Goal: Information Seeking & Learning: Learn about a topic

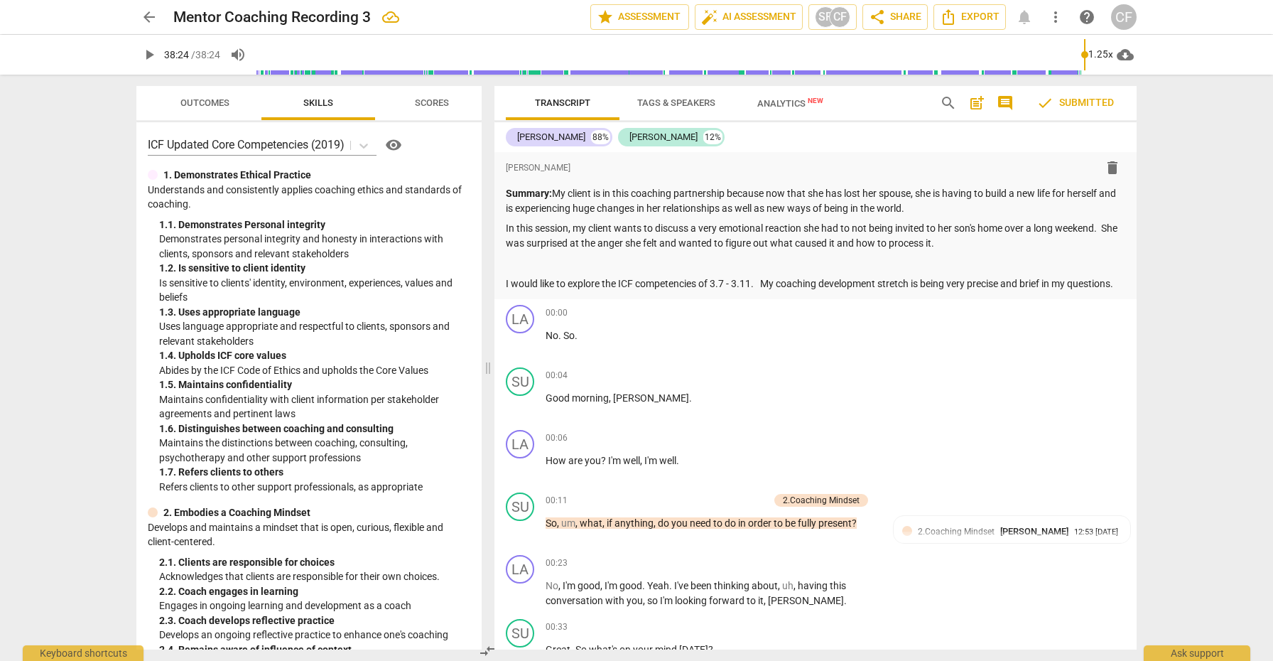
scroll to position [6462, 0]
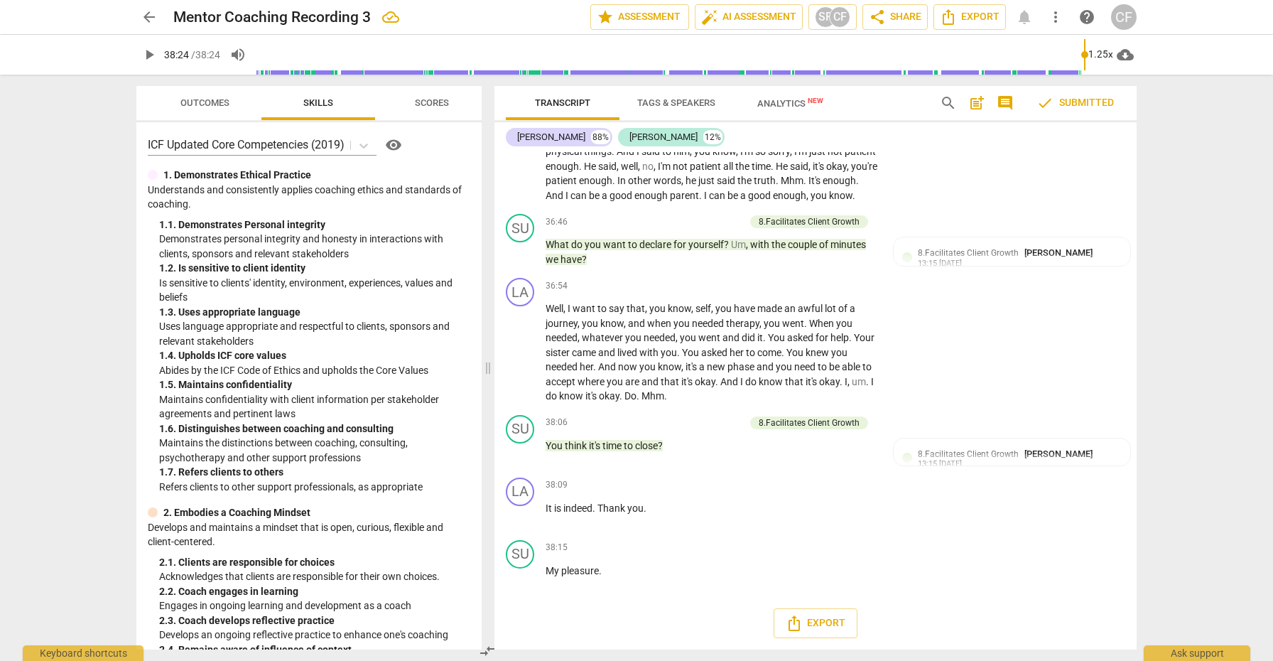
click at [217, 102] on span "Outcomes" at bounding box center [204, 102] width 49 height 11
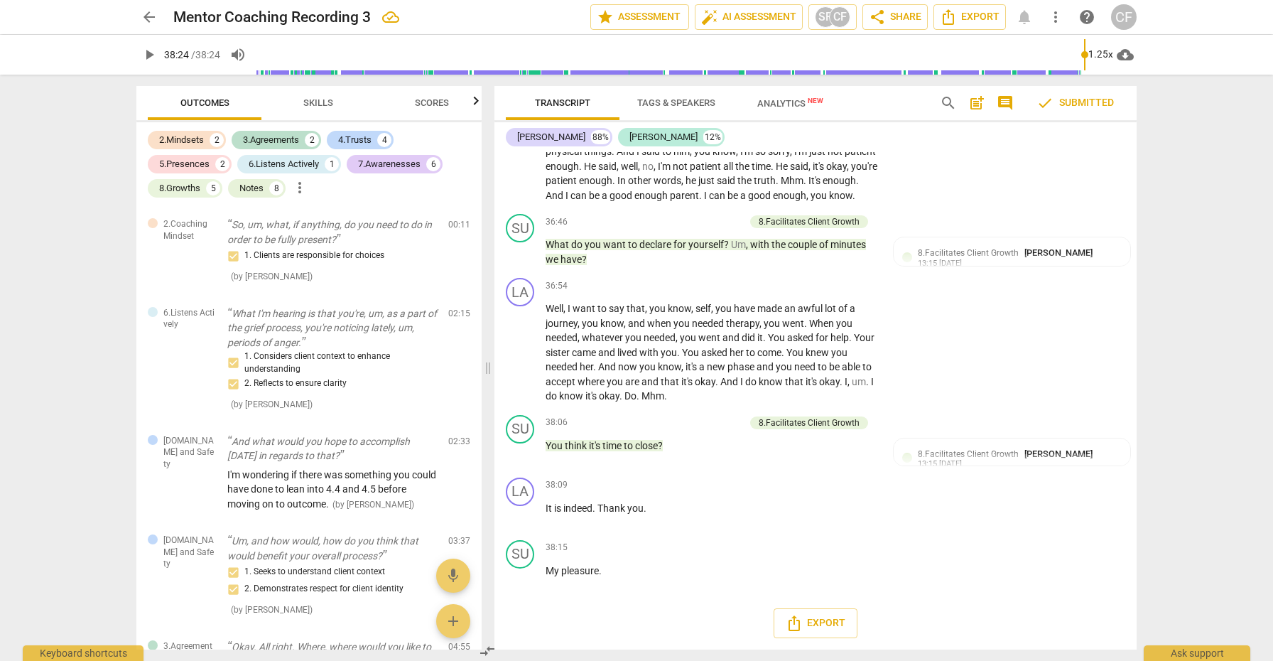
scroll to position [0, 0]
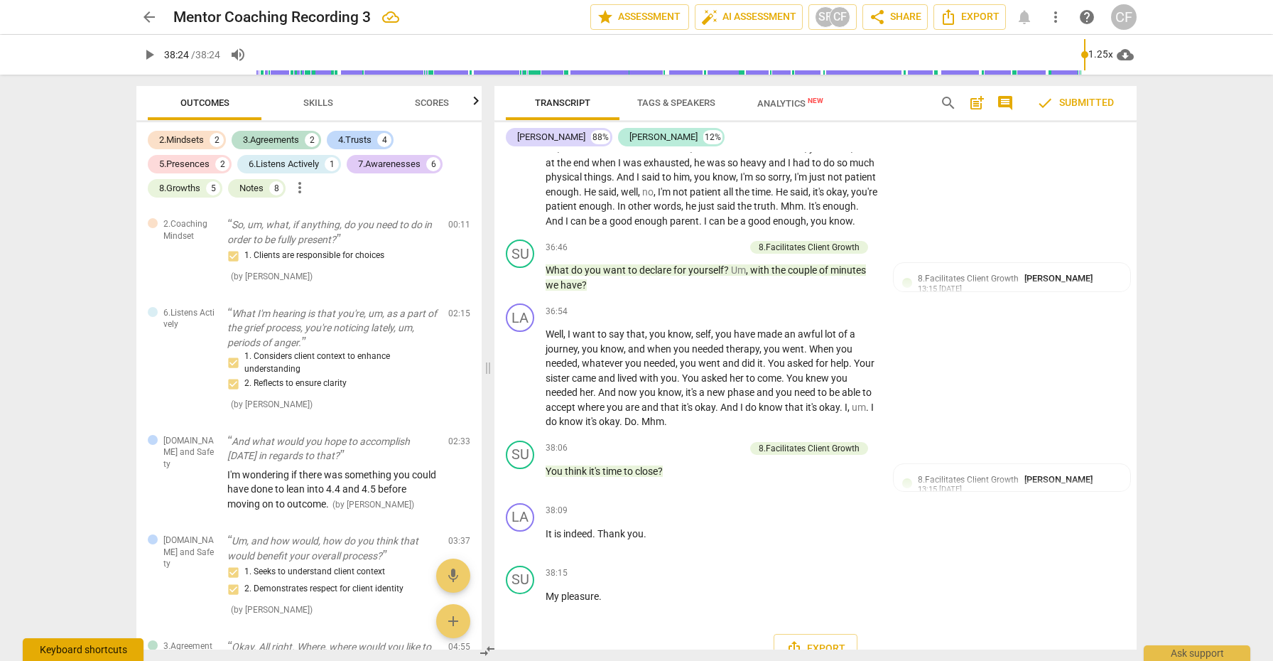
type input "2304"
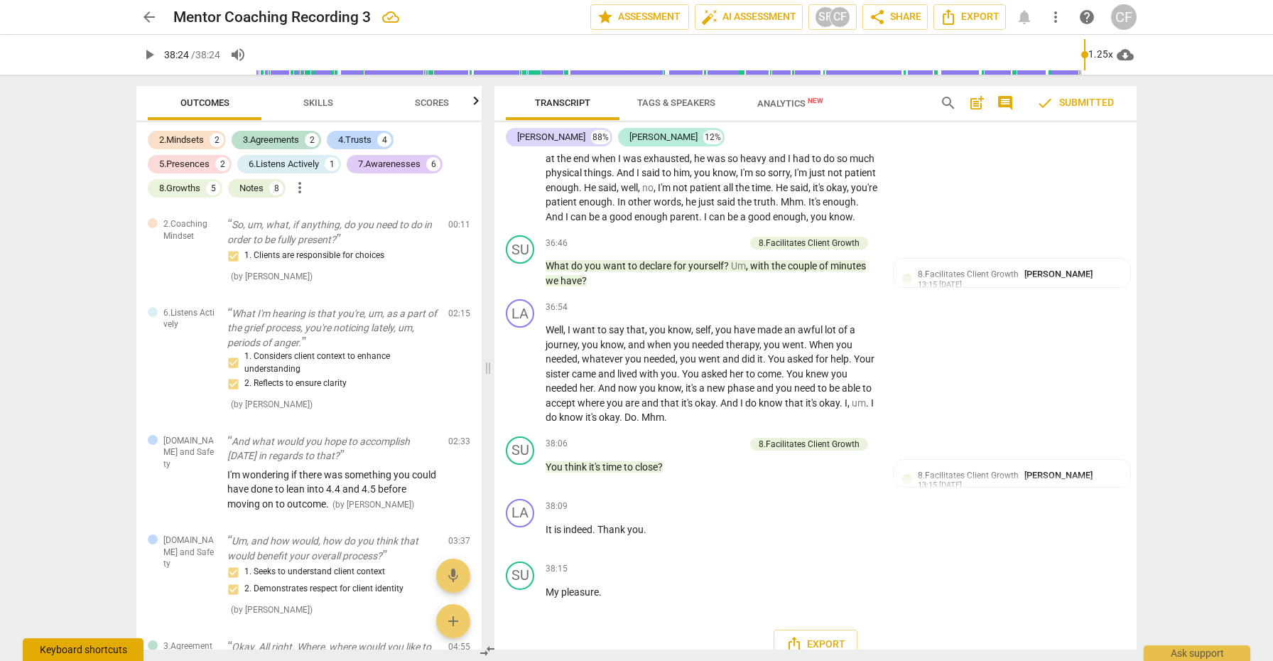
scroll to position [6425, 0]
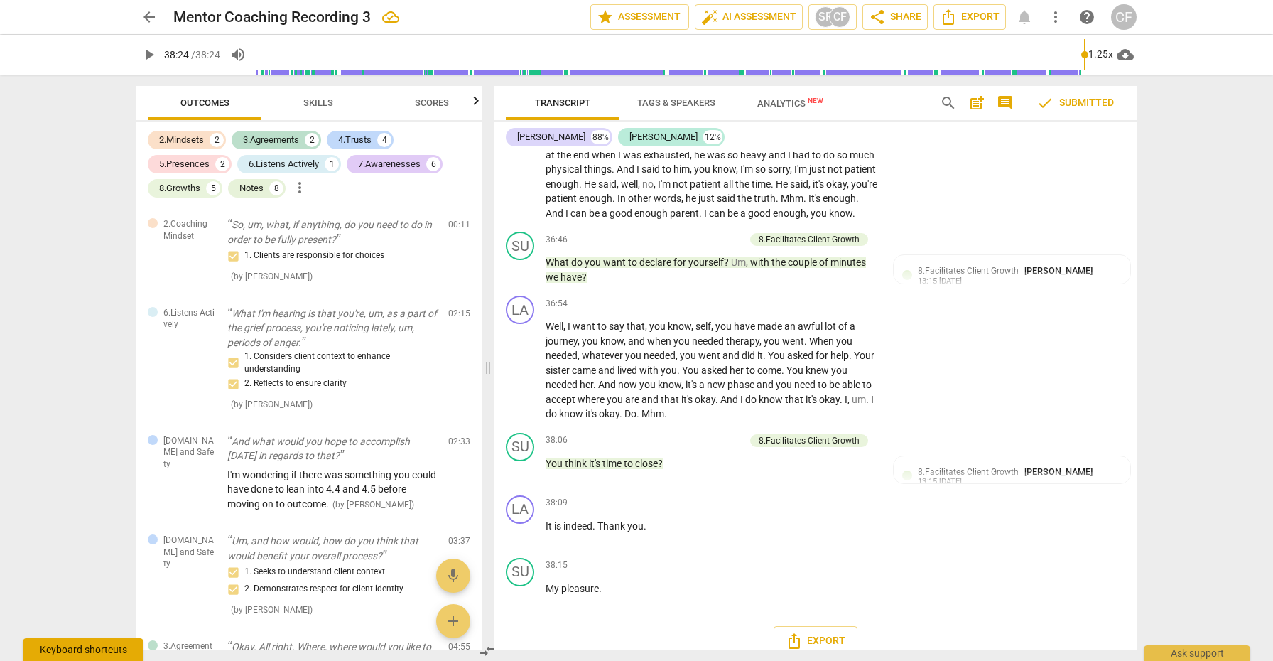
click at [326, 97] on span "Skills" at bounding box center [318, 103] width 64 height 19
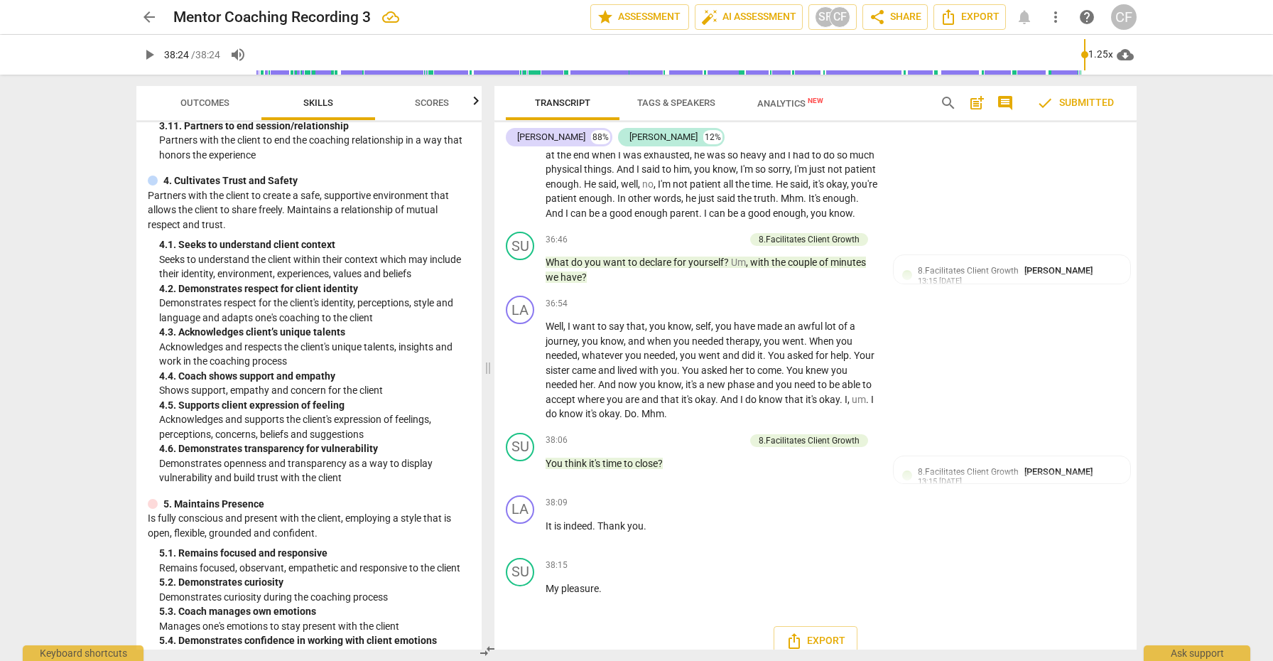
scroll to position [1211, 0]
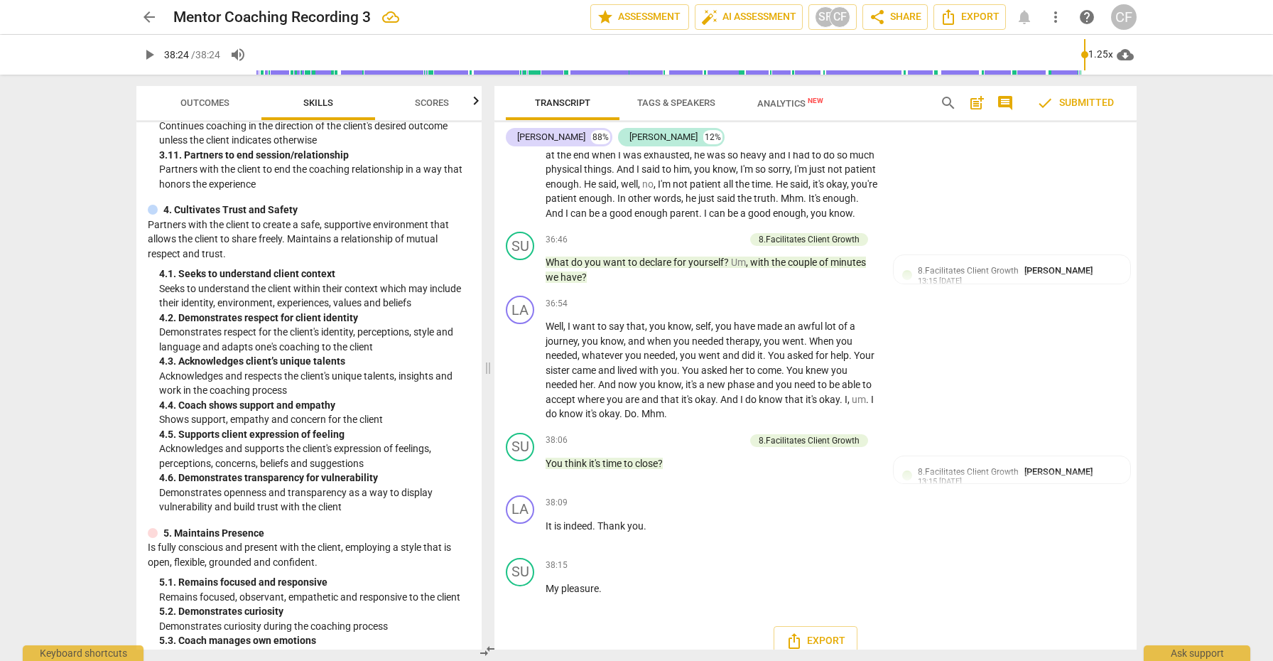
click at [203, 105] on span "Outcomes" at bounding box center [204, 102] width 49 height 11
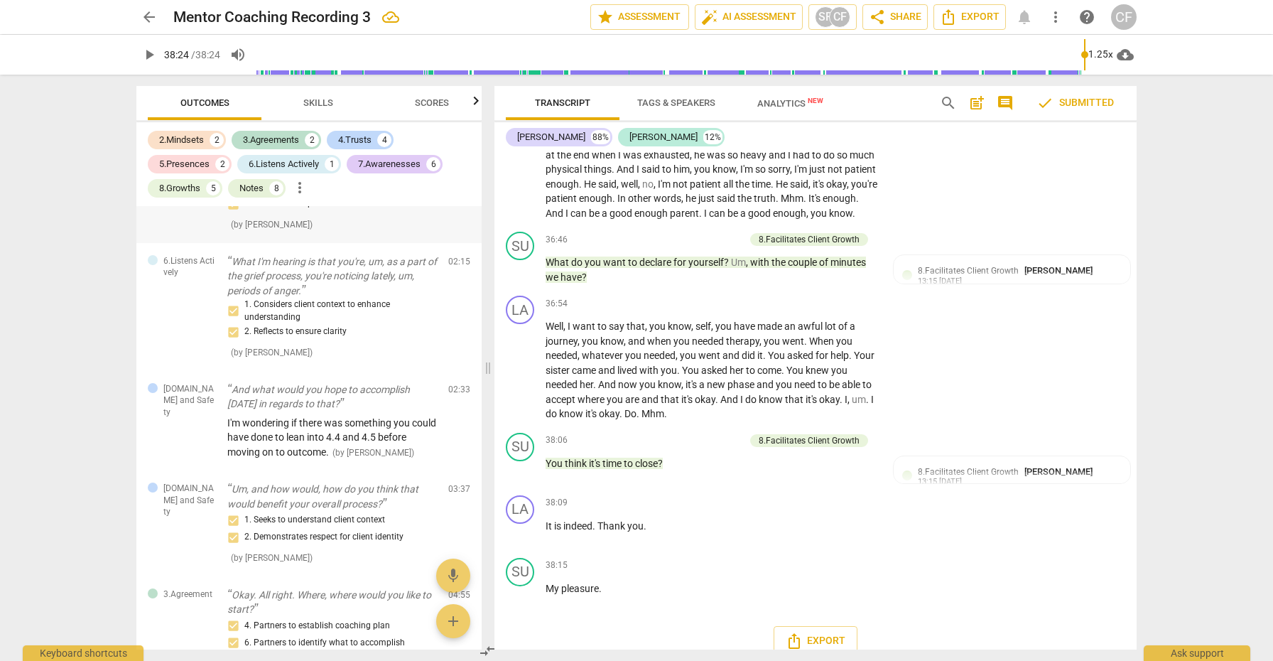
scroll to position [55, 0]
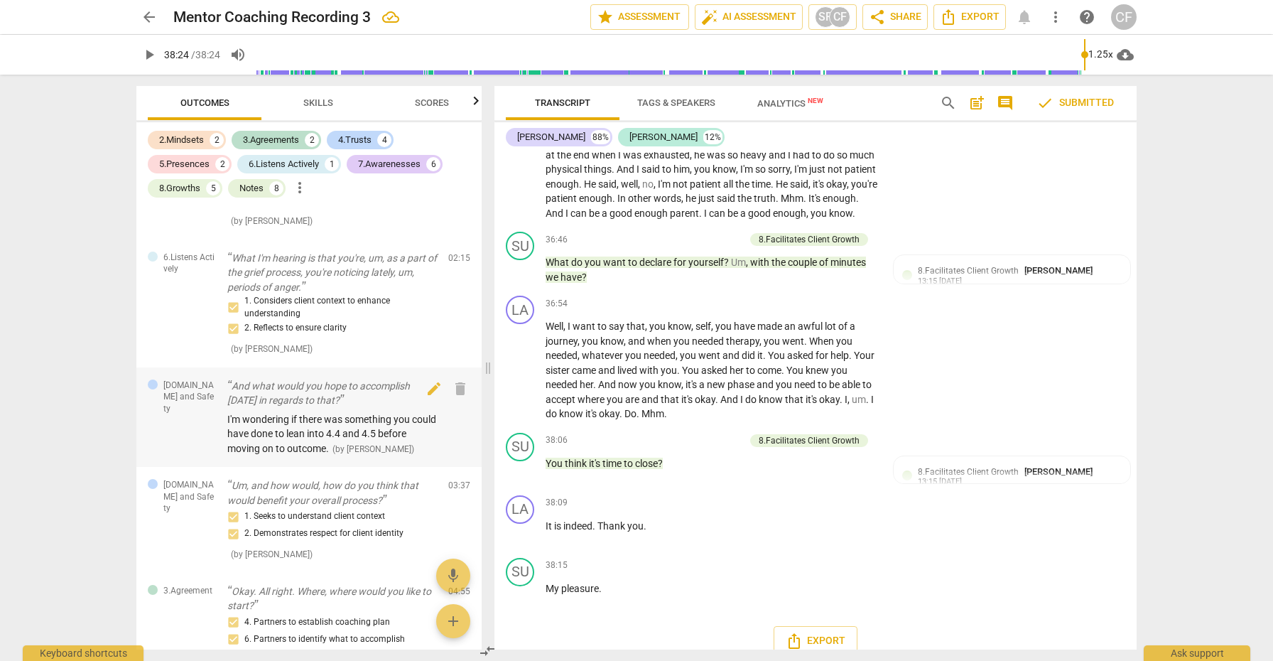
click at [270, 396] on p "And what would you hope to accomplish [DATE] in regards to that?" at bounding box center [332, 393] width 210 height 29
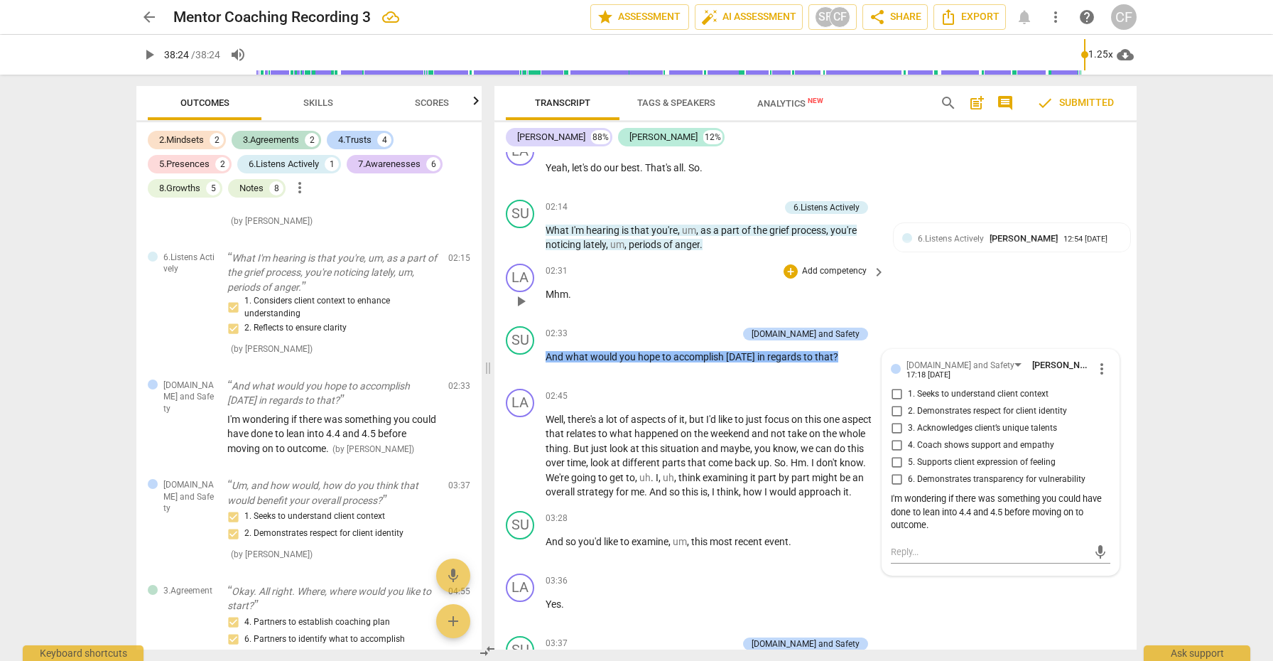
scroll to position [1169, 0]
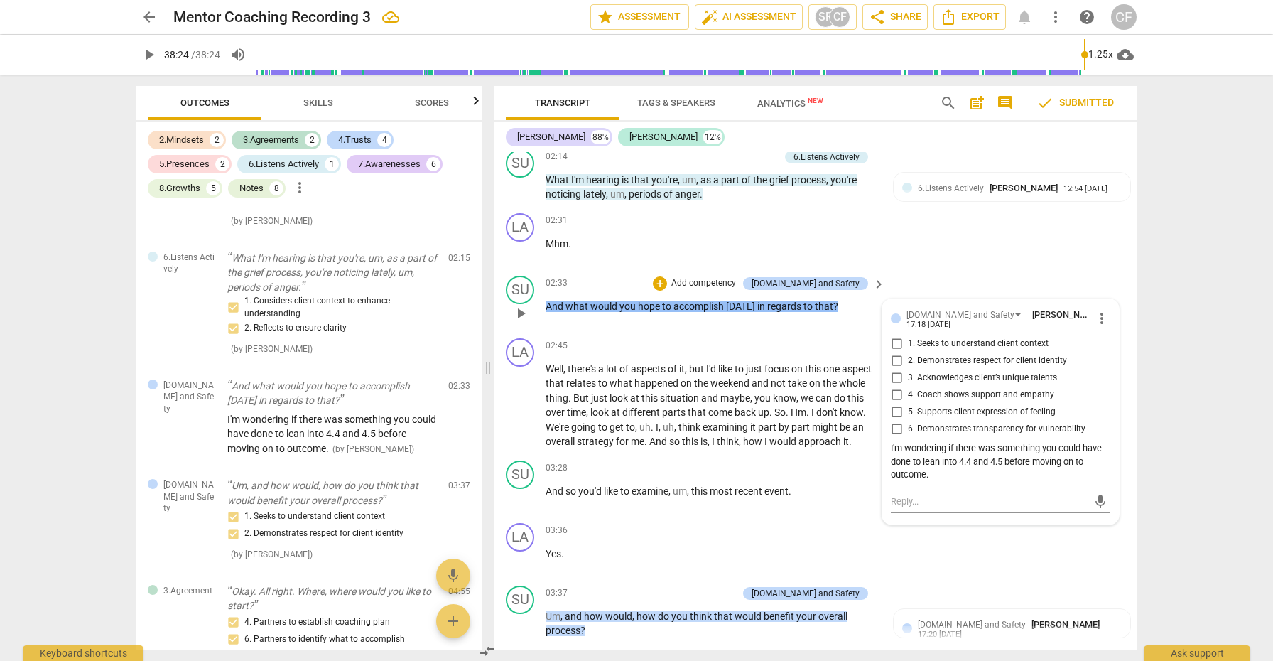
click at [1004, 475] on div "I'm wondering if there was something you could have done to lean into 4.4 and 4…" at bounding box center [1001, 462] width 220 height 40
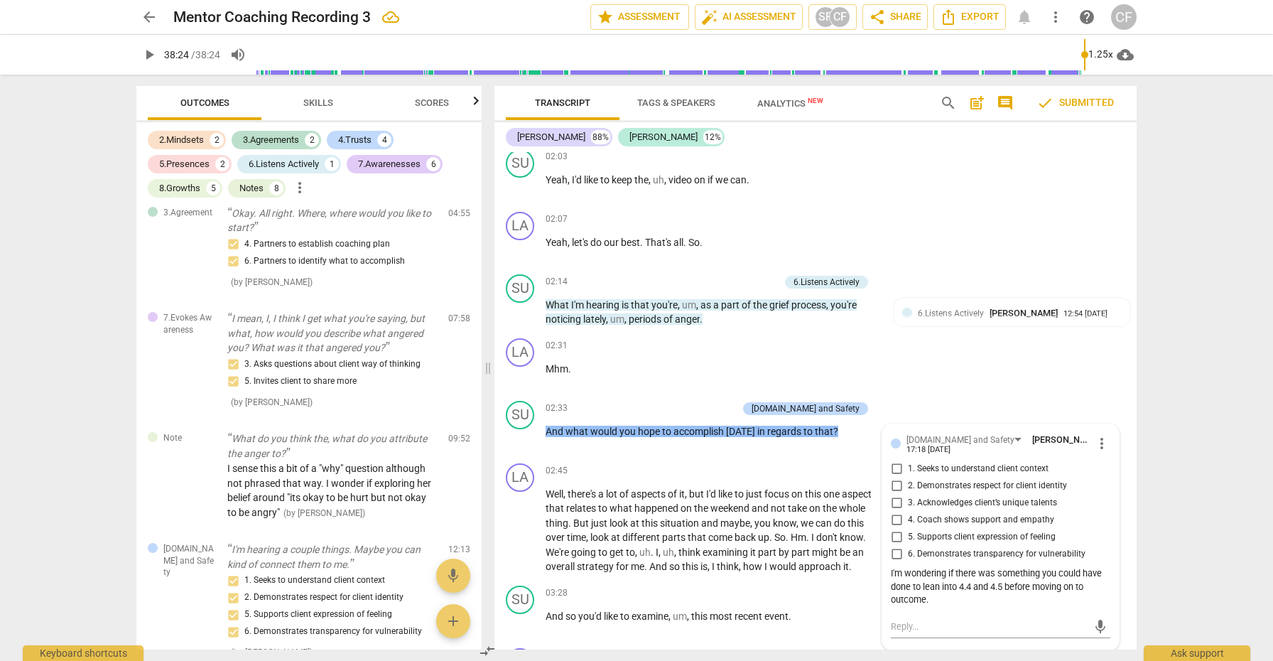
scroll to position [434, 0]
click at [301, 476] on span "I sense this a bit of a "why" question although not phrased that way. I wonder …" at bounding box center [329, 489] width 204 height 55
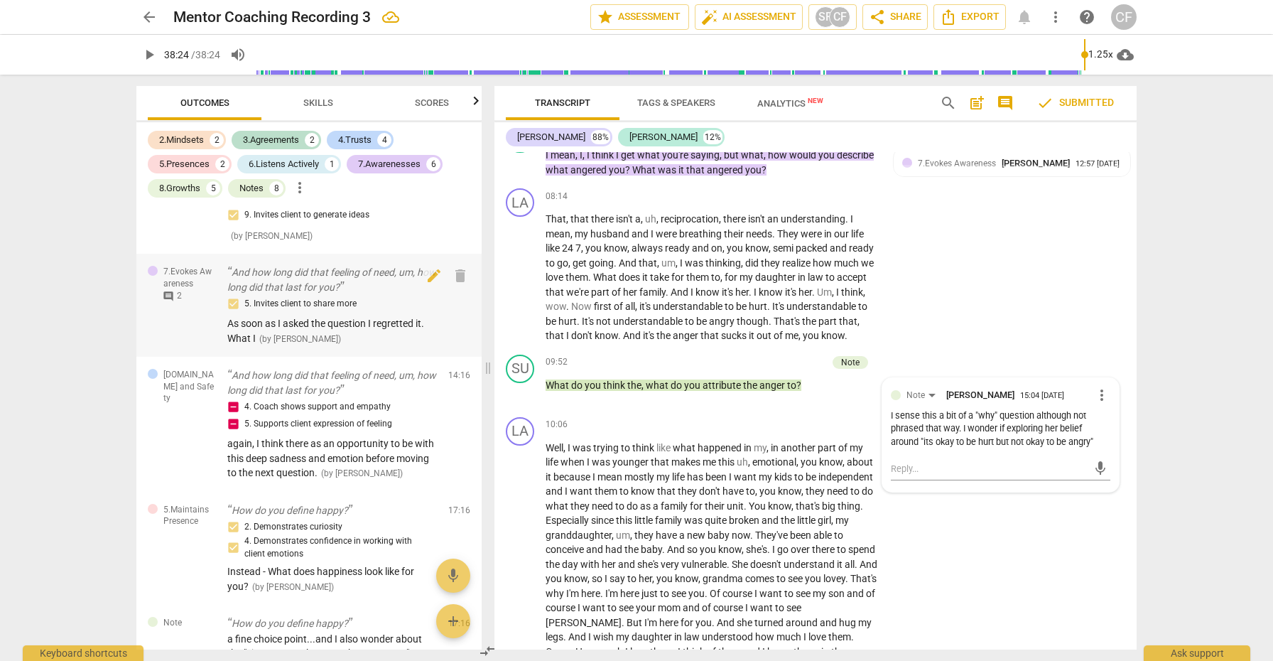
scroll to position [1042, 0]
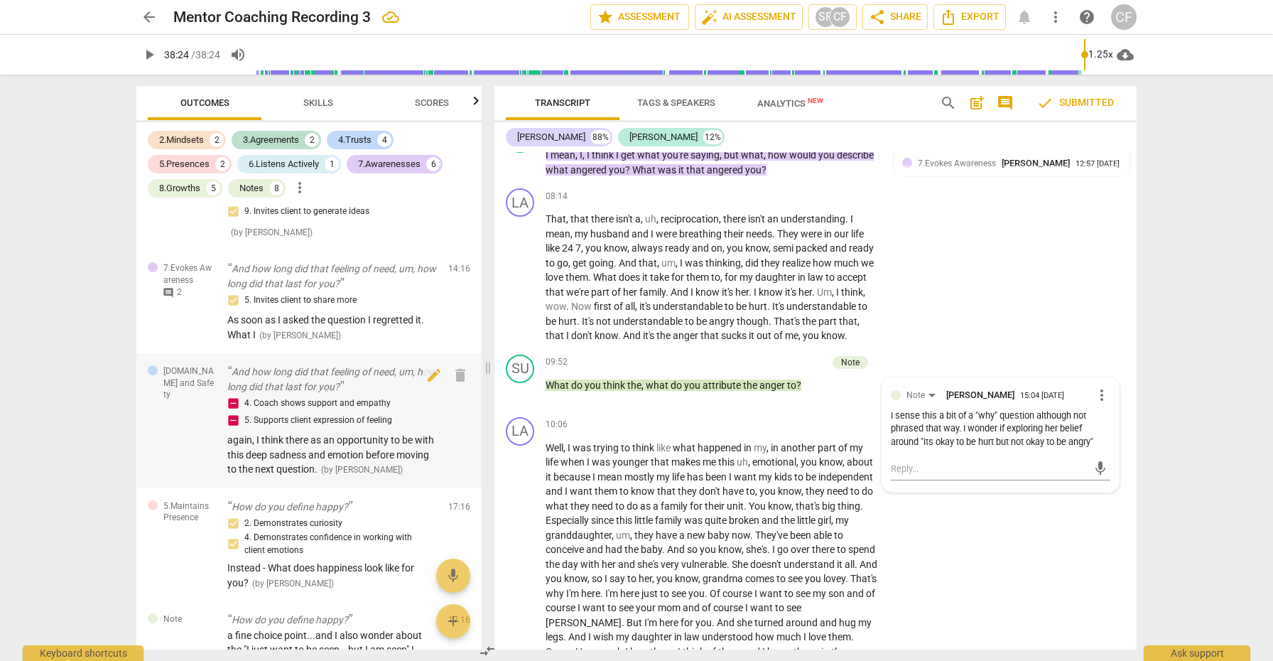
click at [289, 377] on p "And how long did that feeling of need, um, how long did that last for you?" at bounding box center [332, 378] width 210 height 29
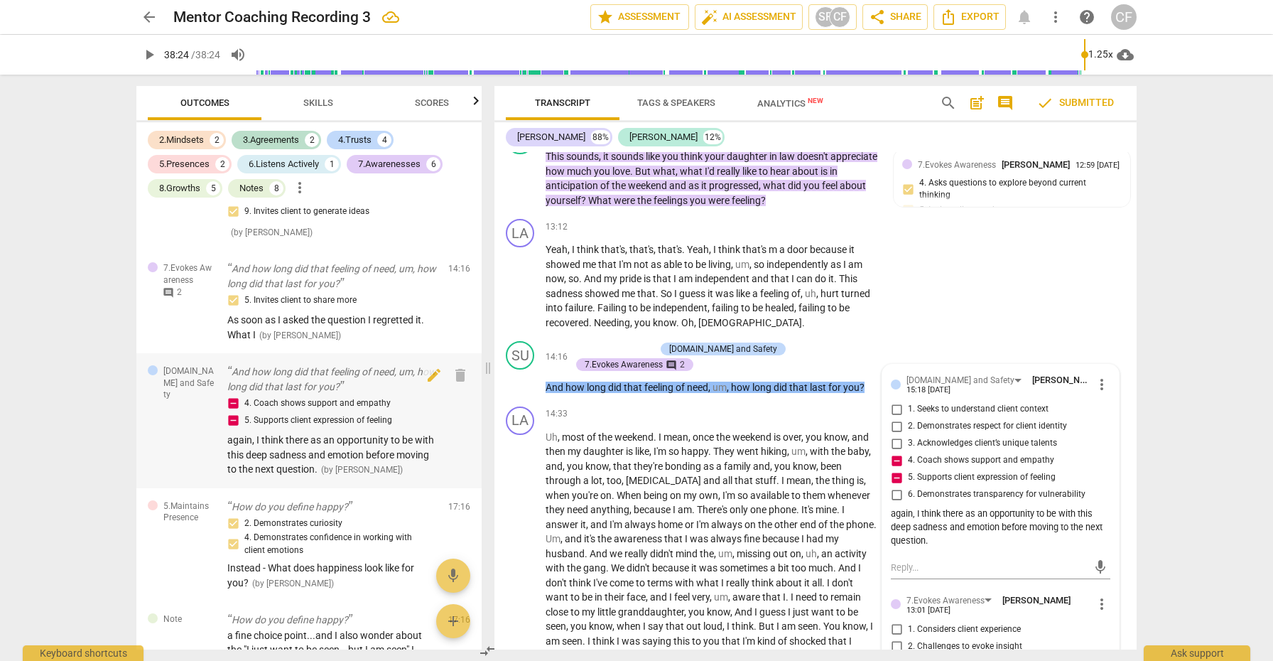
scroll to position [1155, 0]
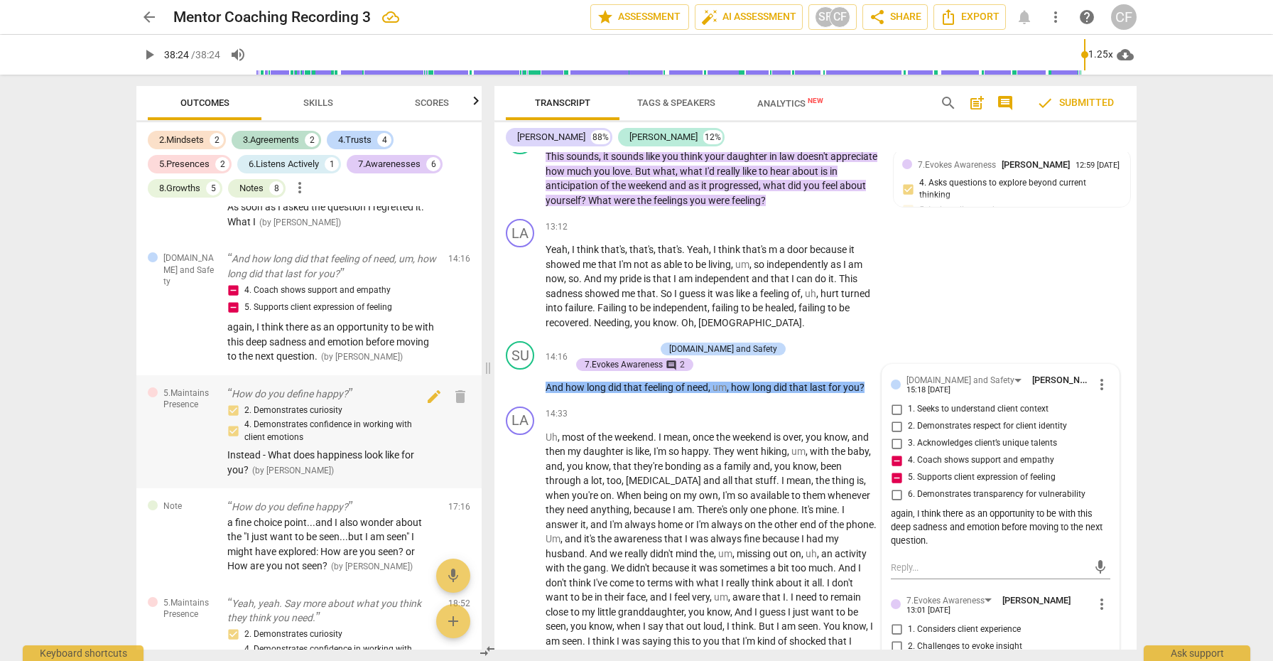
click at [323, 443] on div "2. Demonstrates curiosity 4. Demonstrates confidence in working with client emo…" at bounding box center [332, 438] width 210 height 75
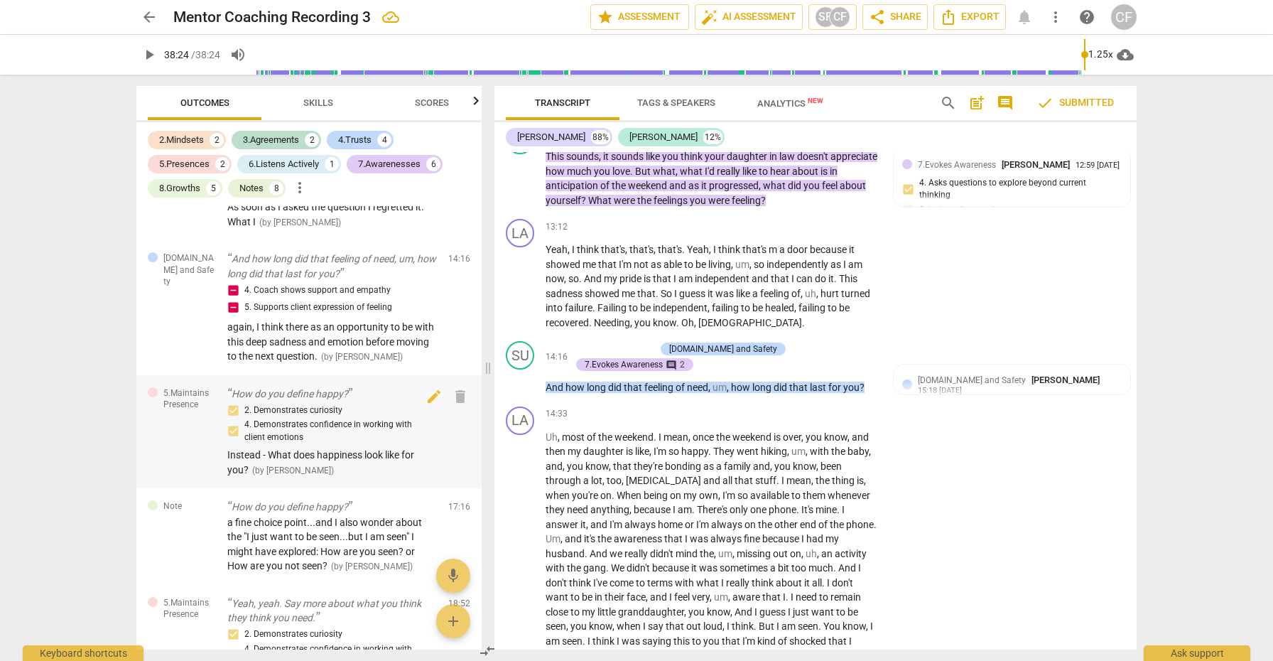
click at [317, 455] on span "Instead - What does happiness look like for you?" at bounding box center [320, 462] width 187 height 26
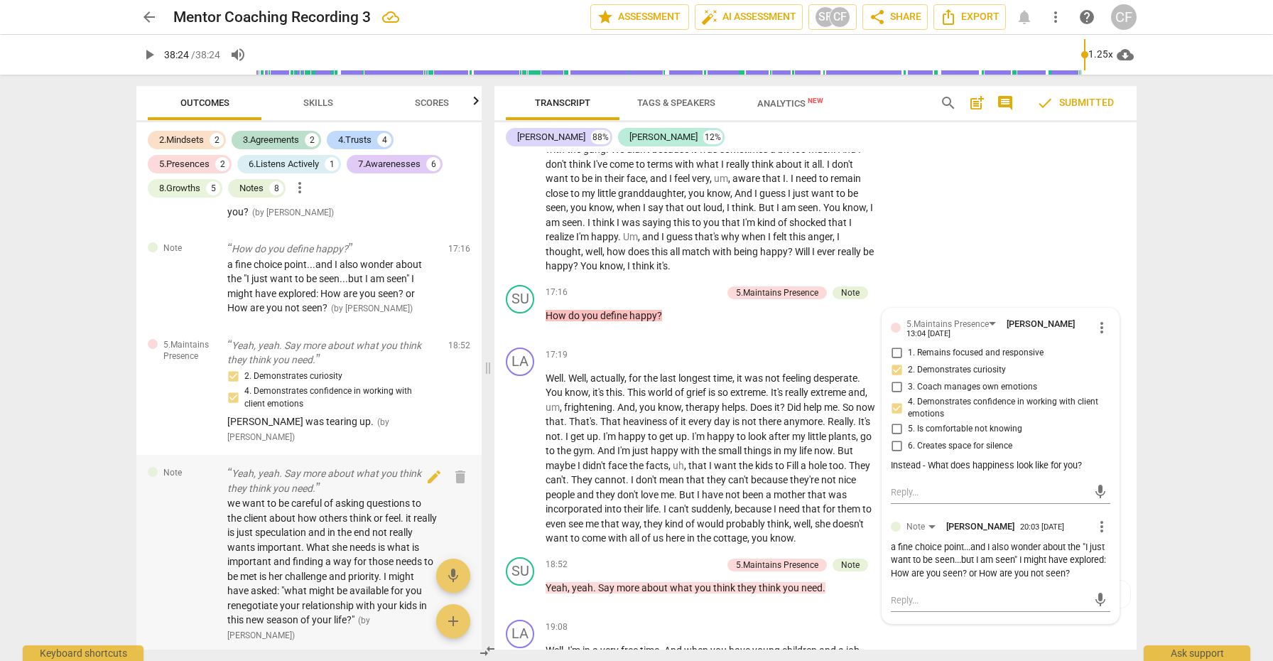
scroll to position [1425, 0]
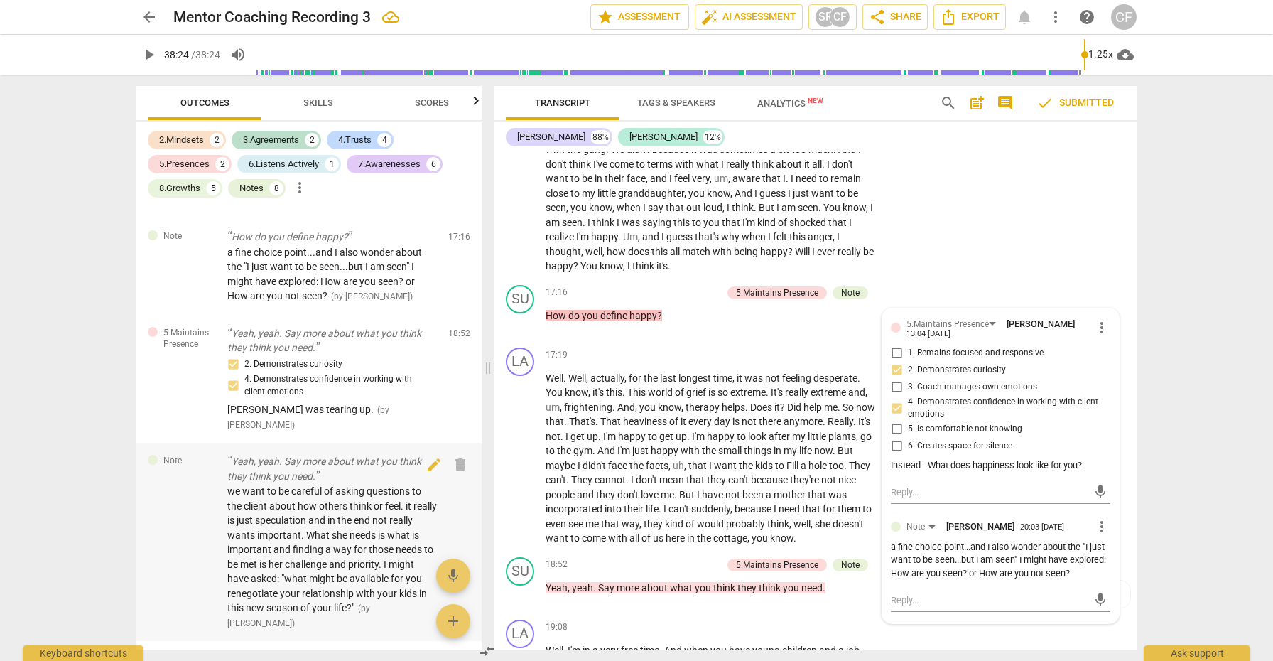
click at [315, 485] on span "we want to be careful of asking questions to the client about how others think …" at bounding box center [332, 549] width 210 height 128
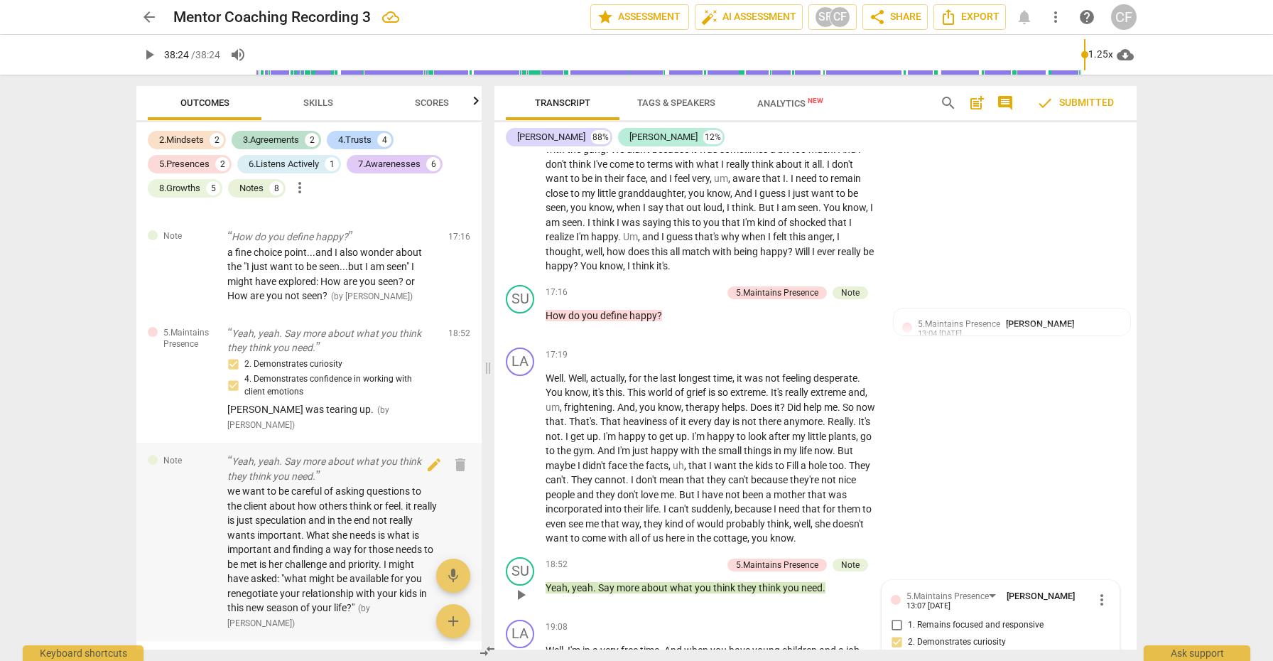
click at [315, 485] on span "we want to be careful of asking questions to the client about how others think …" at bounding box center [332, 549] width 210 height 128
click at [320, 454] on p "Yeah, yeah. Say more about what you think they think you need." at bounding box center [332, 468] width 210 height 29
click at [323, 485] on span "we want to be careful of asking questions to the client about how others think …" at bounding box center [332, 549] width 210 height 128
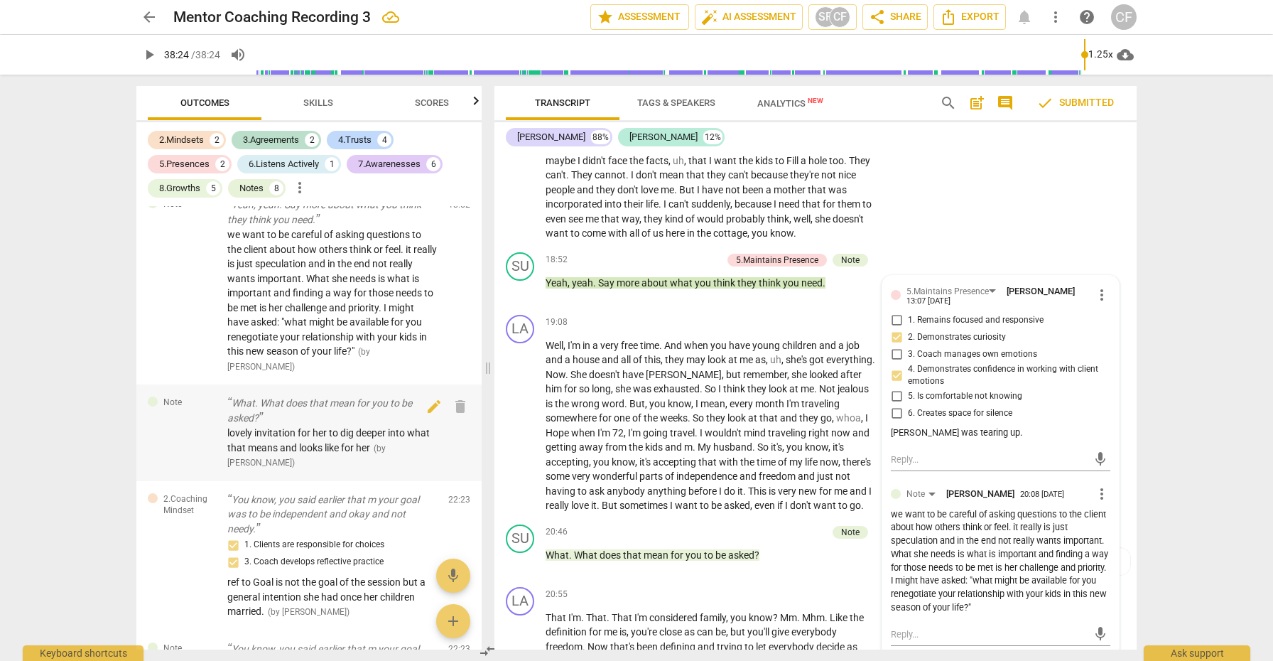
scroll to position [1666, 0]
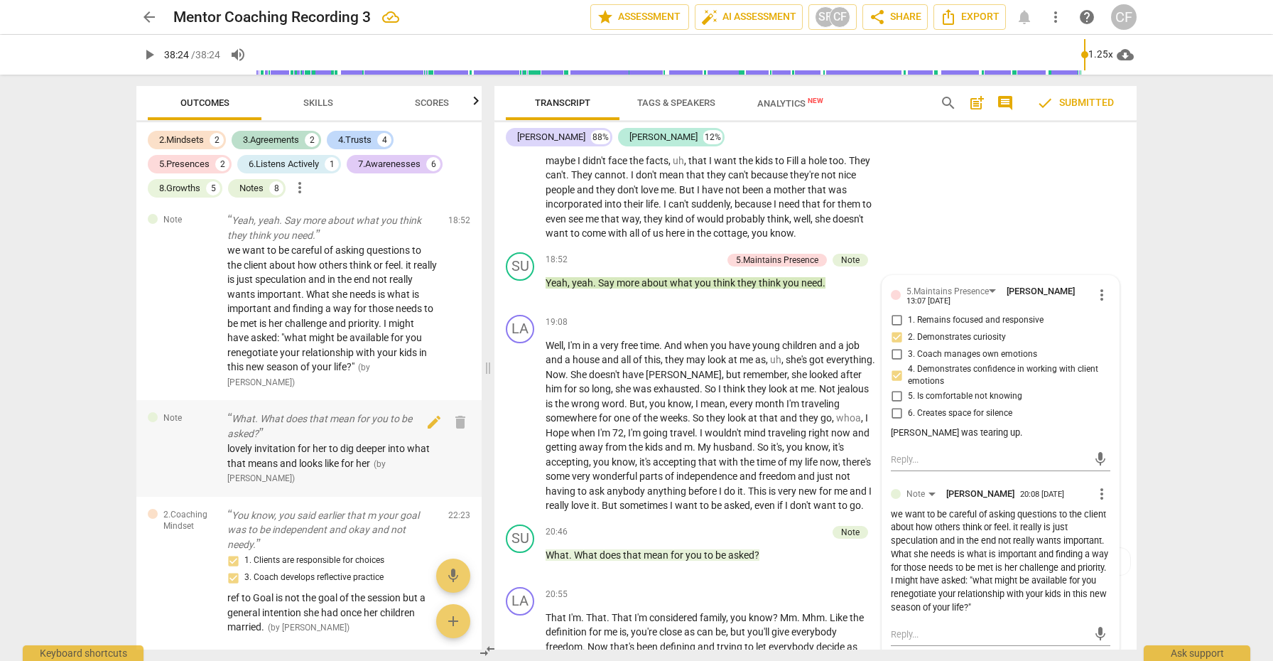
click at [294, 443] on span "lovely invitation for her to dig deeper into what that means and looks like for…" at bounding box center [328, 456] width 202 height 26
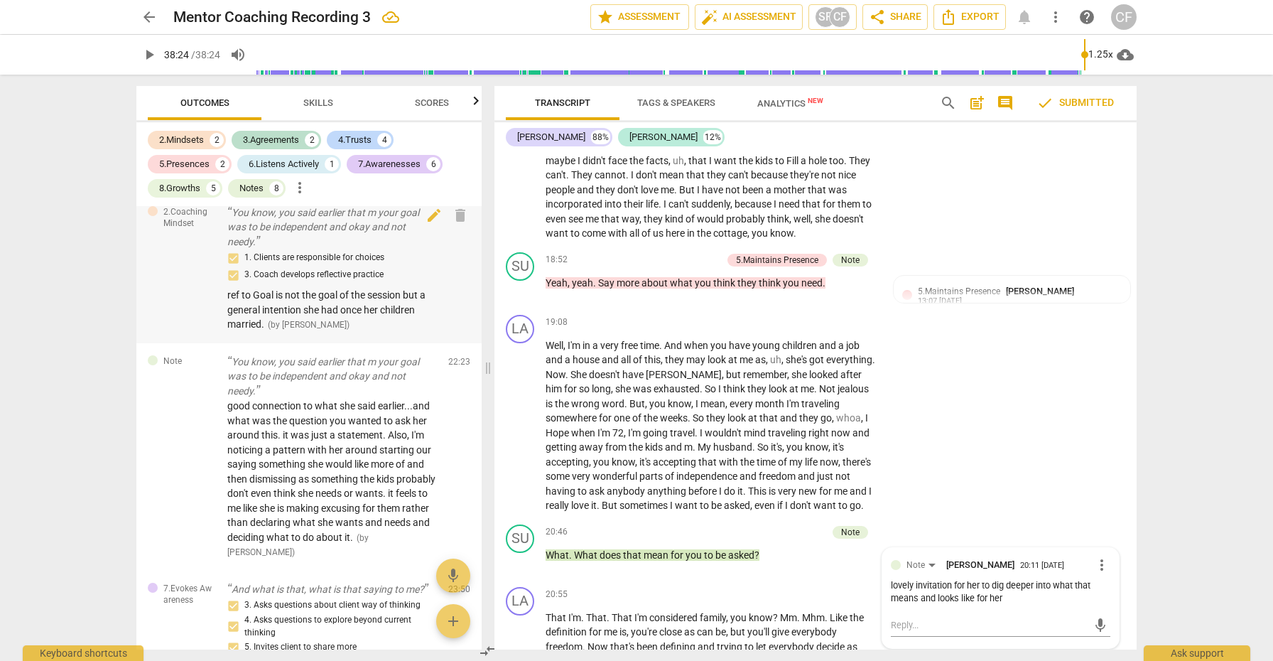
scroll to position [1973, 0]
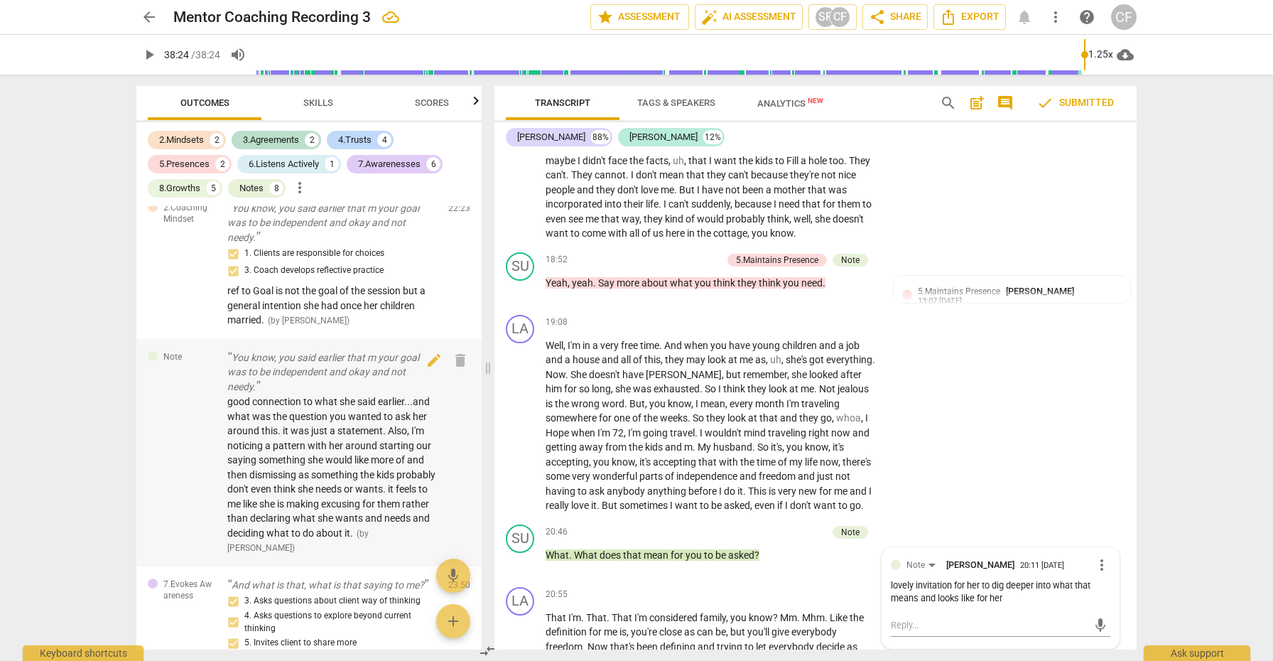
click at [352, 436] on span "good connection to what she said earlier...and what was the question you wanted…" at bounding box center [331, 467] width 208 height 143
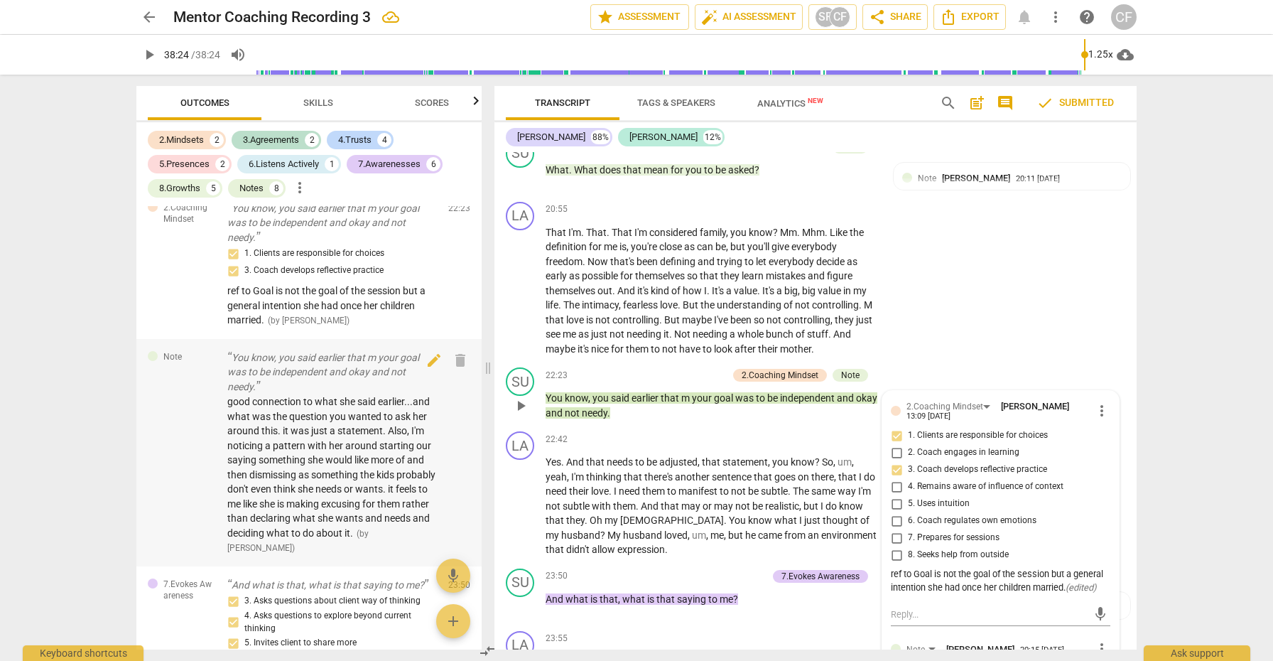
click at [322, 350] on p "You know, you said earlier that m your goal was to be independent and okay and …" at bounding box center [332, 372] width 210 height 44
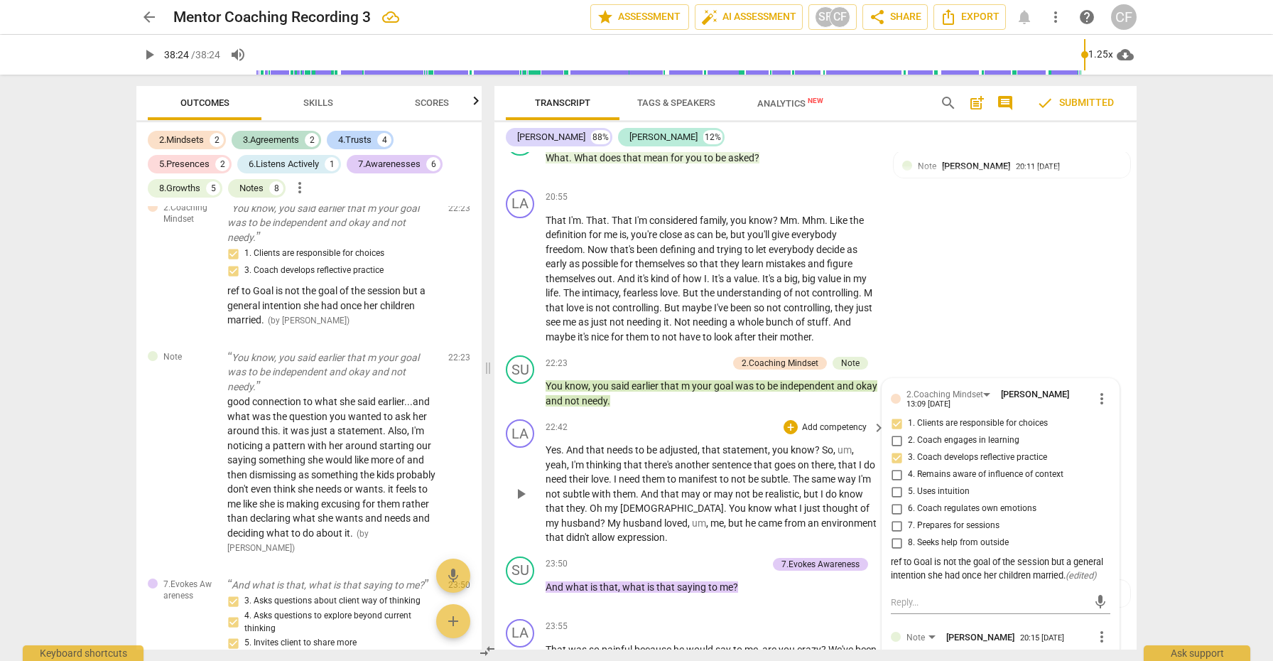
scroll to position [4443, 0]
click at [607, 401] on span "needy" at bounding box center [595, 399] width 26 height 11
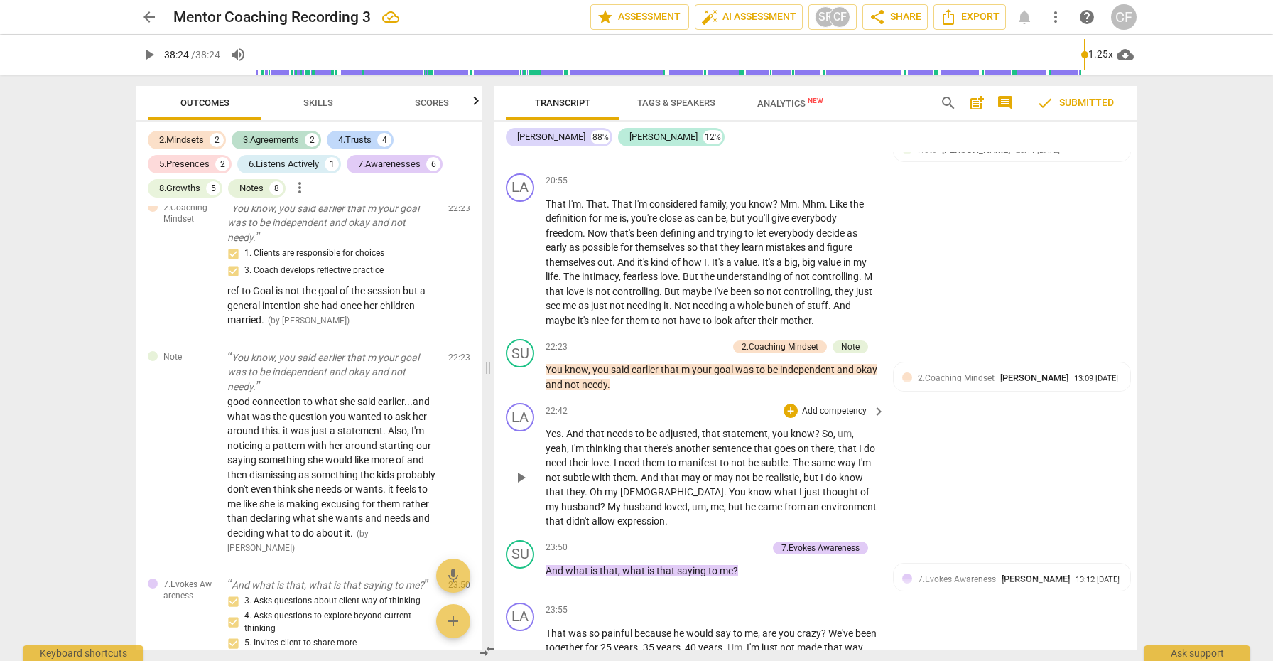
scroll to position [4465, 0]
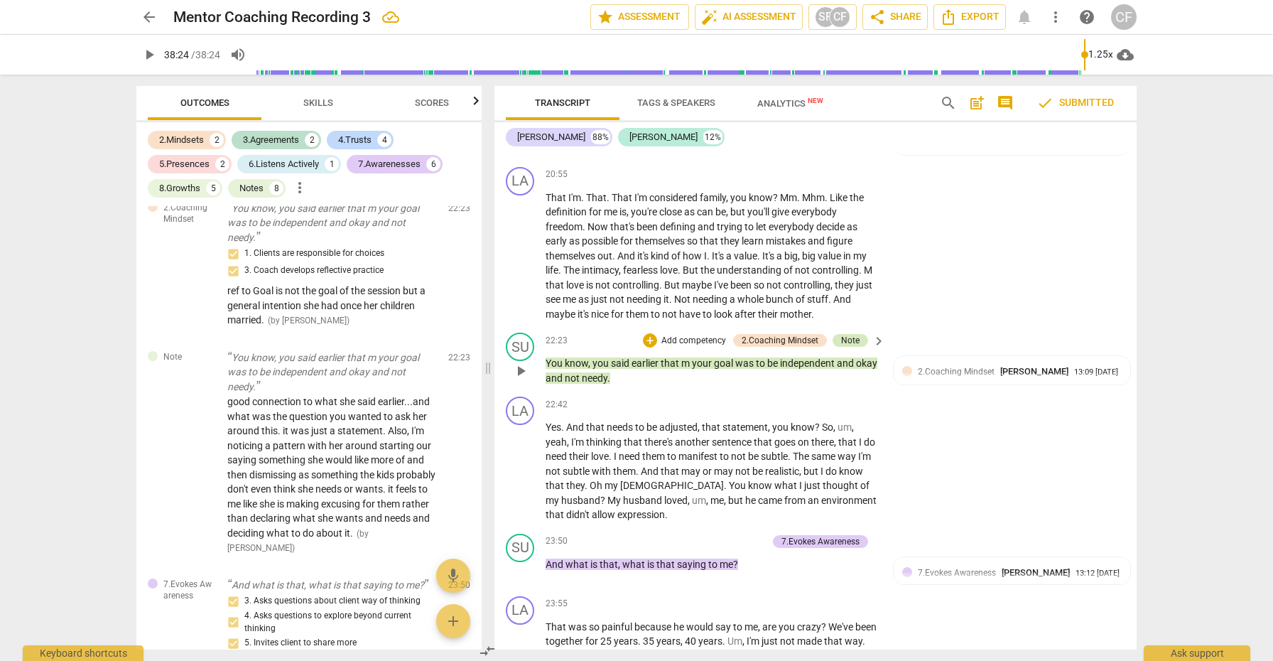
click at [844, 347] on div "Note" at bounding box center [850, 340] width 18 height 13
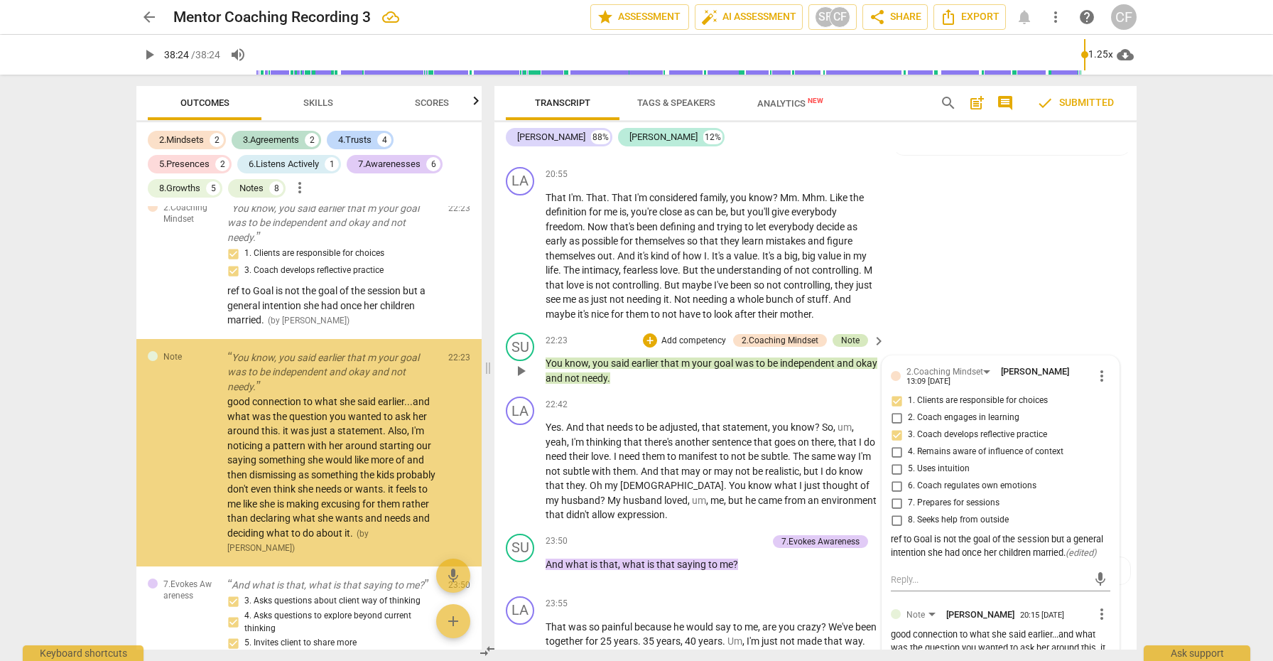
scroll to position [1948, 0]
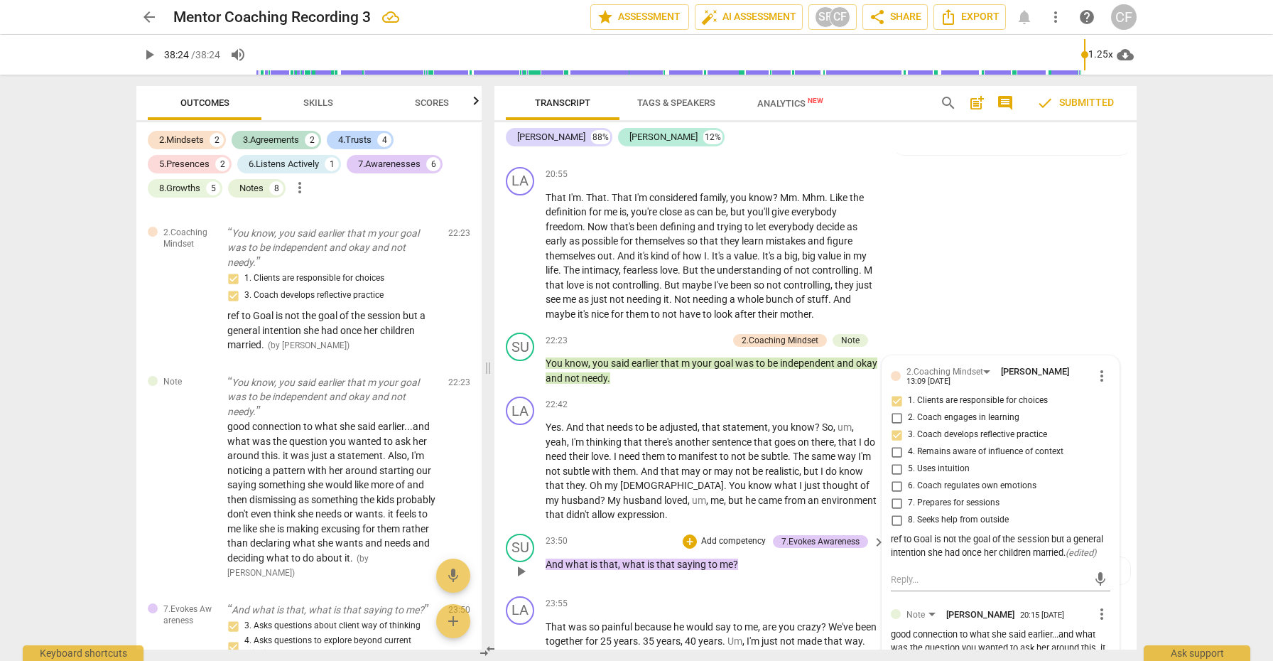
click at [678, 567] on span "saying" at bounding box center [692, 563] width 31 height 11
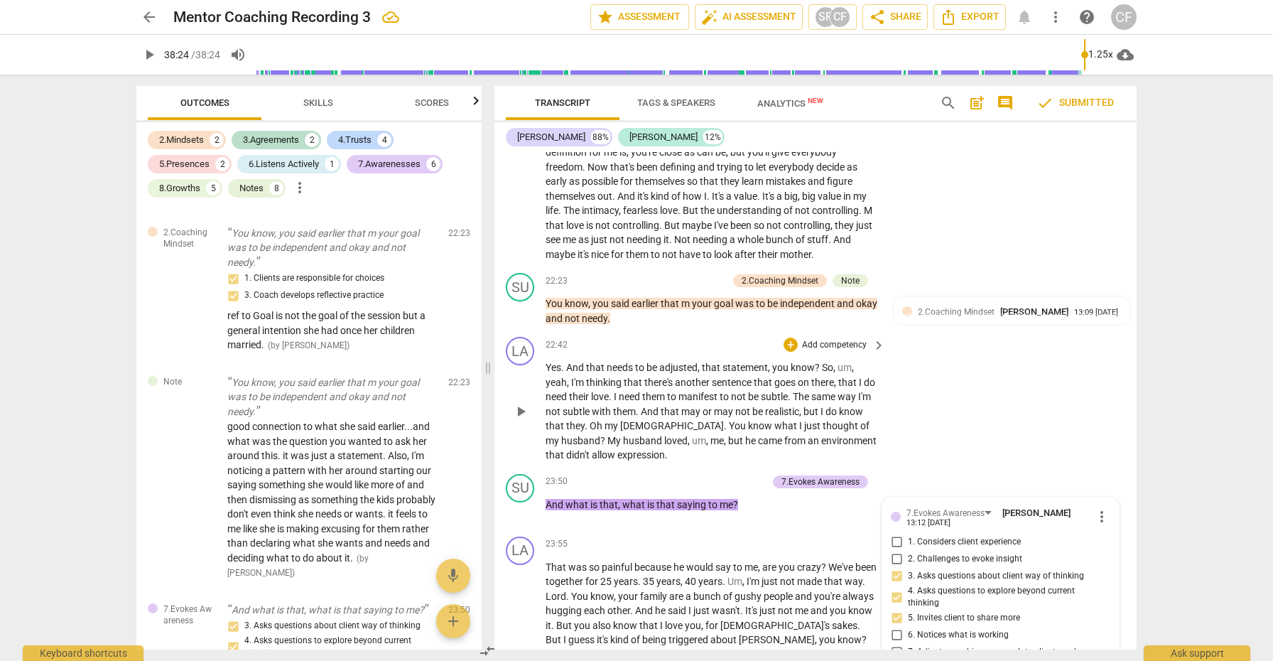
scroll to position [4484, 0]
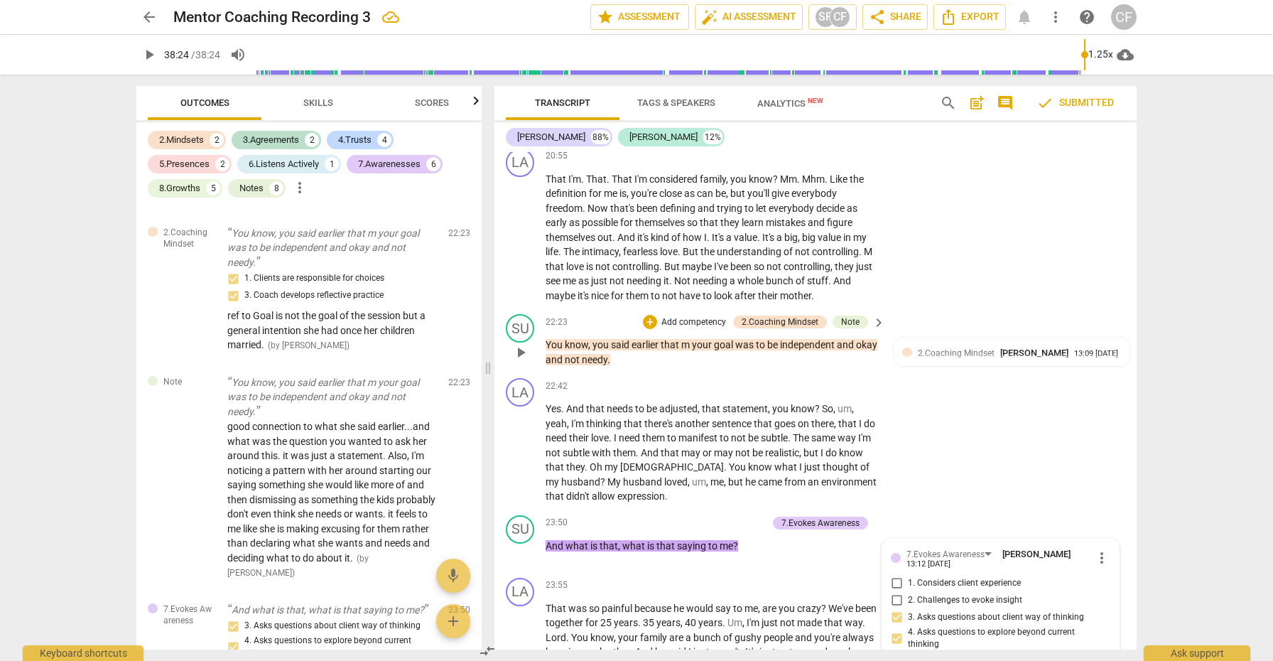
click at [688, 361] on p "You know , you said earlier that m your goal was to be independent and okay and…" at bounding box center [712, 351] width 332 height 29
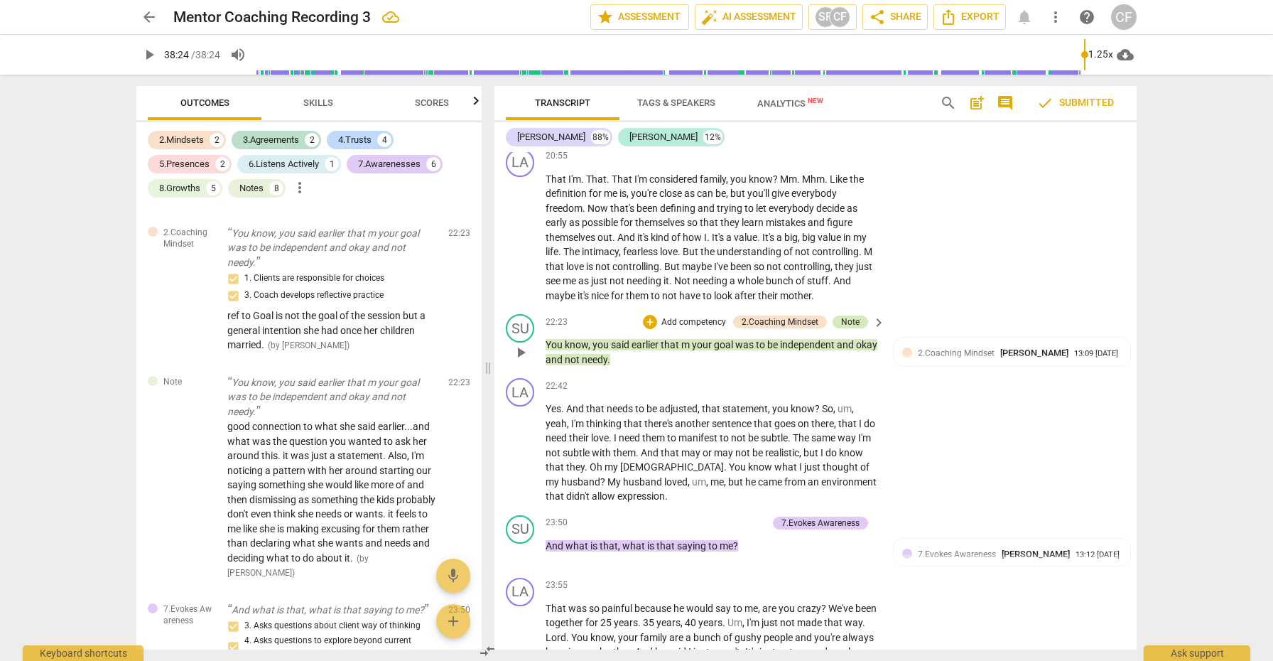
click at [850, 328] on div "Note" at bounding box center [850, 321] width 18 height 13
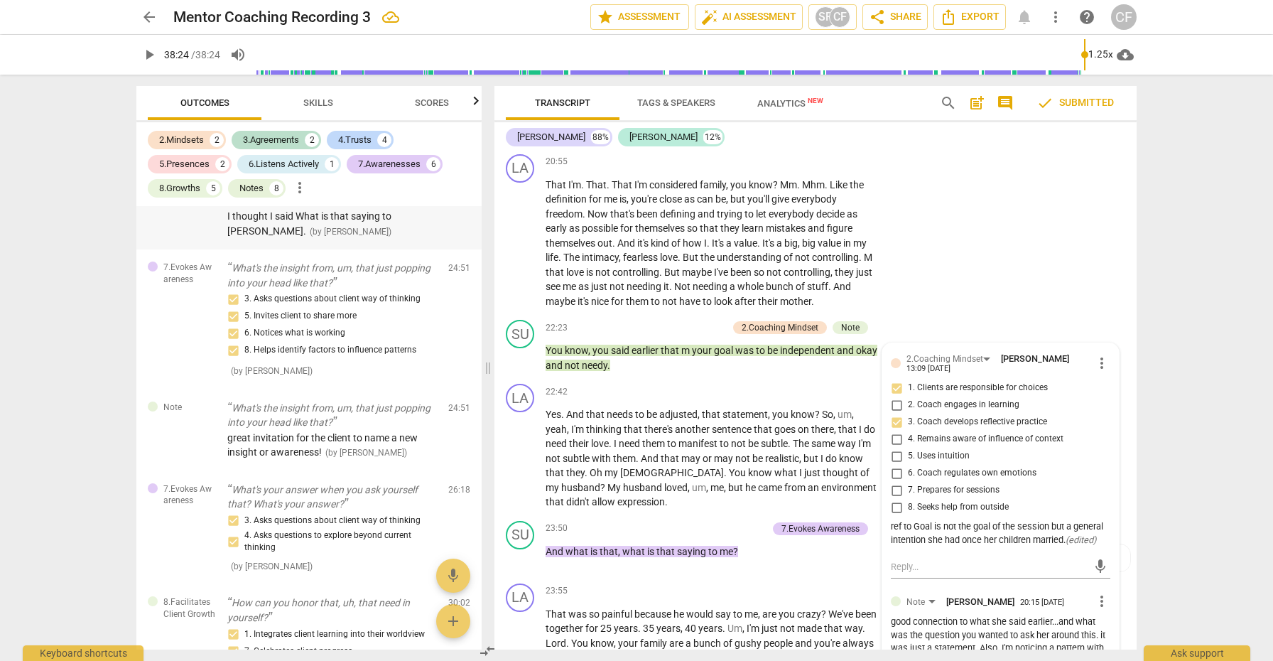
scroll to position [2423, 0]
click at [331, 445] on span "( by [PERSON_NAME] )" at bounding box center [366, 450] width 82 height 10
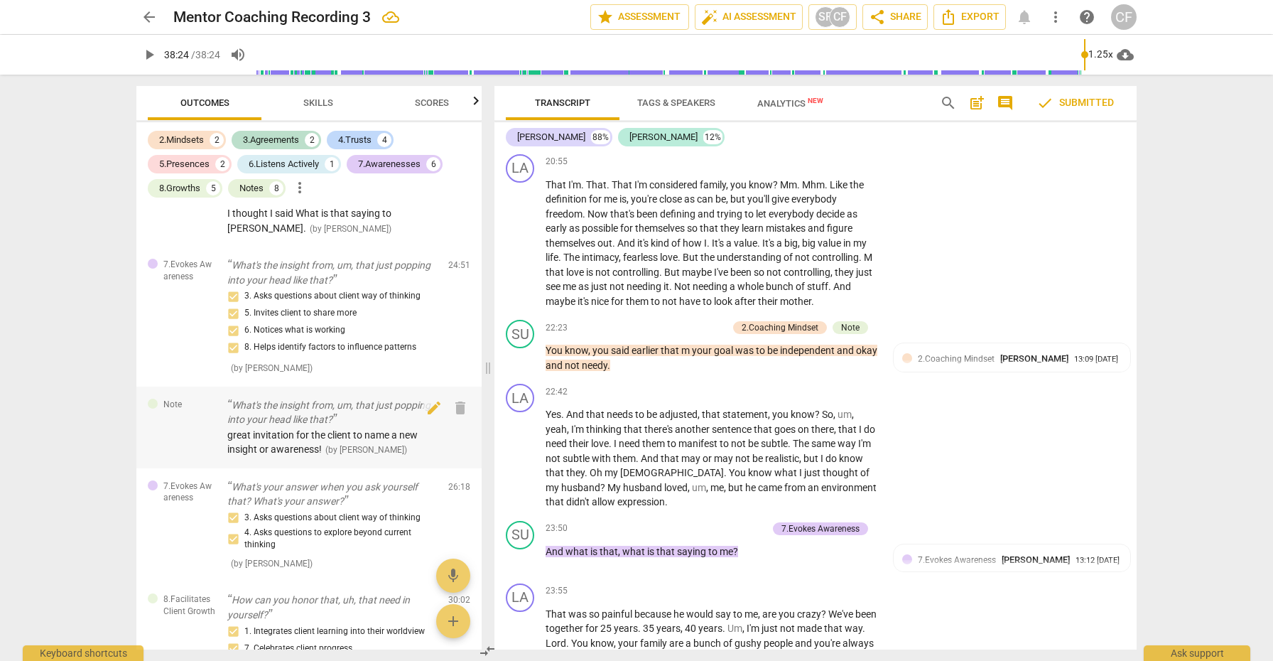
click at [331, 445] on span "( by [PERSON_NAME] )" at bounding box center [366, 450] width 82 height 10
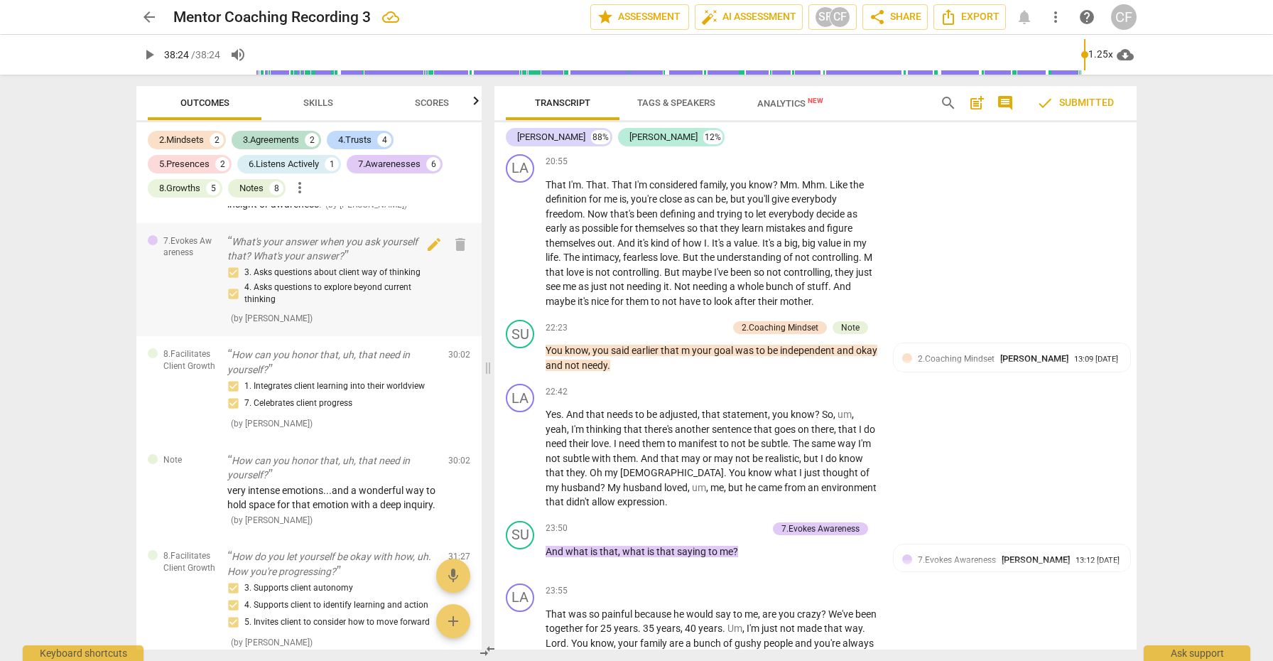
scroll to position [2668, 0]
click at [330, 484] on span "very intense emotions...and a wonderful way to hold space for that emotion with…" at bounding box center [331, 497] width 208 height 26
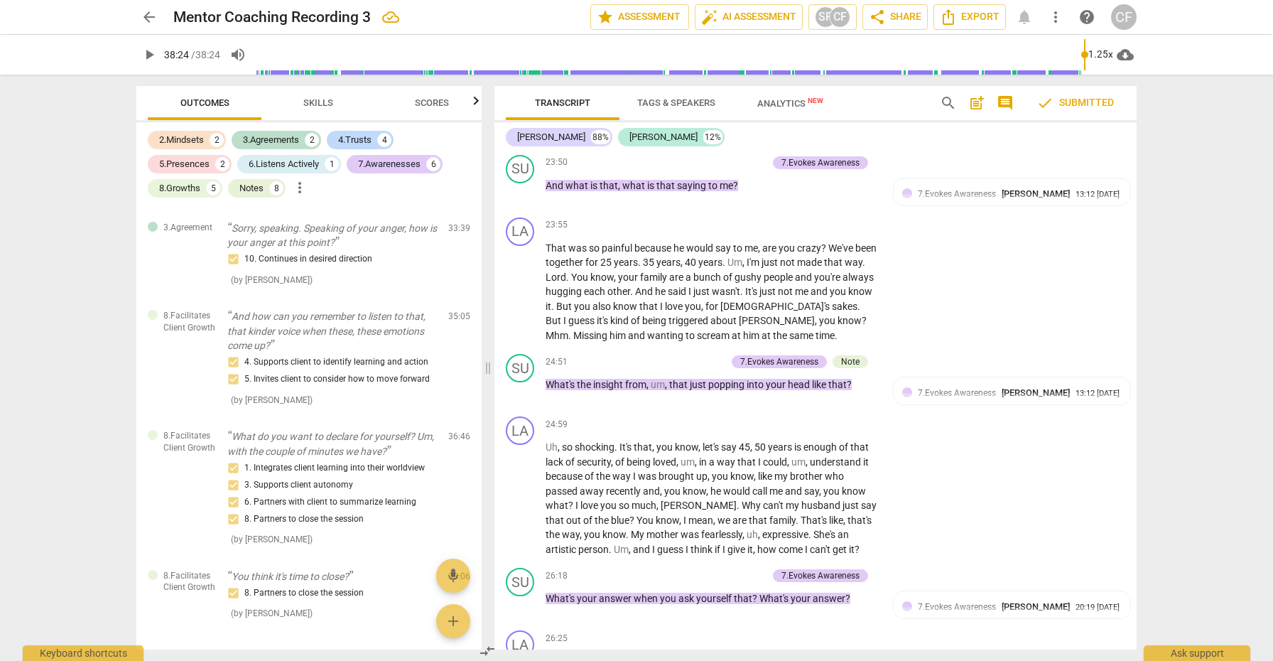
scroll to position [4843, 0]
click at [36, 246] on div "arrow_back Mentor Coaching Recording 3 edit star Assessment auto_fix_high AI As…" at bounding box center [636, 330] width 1273 height 661
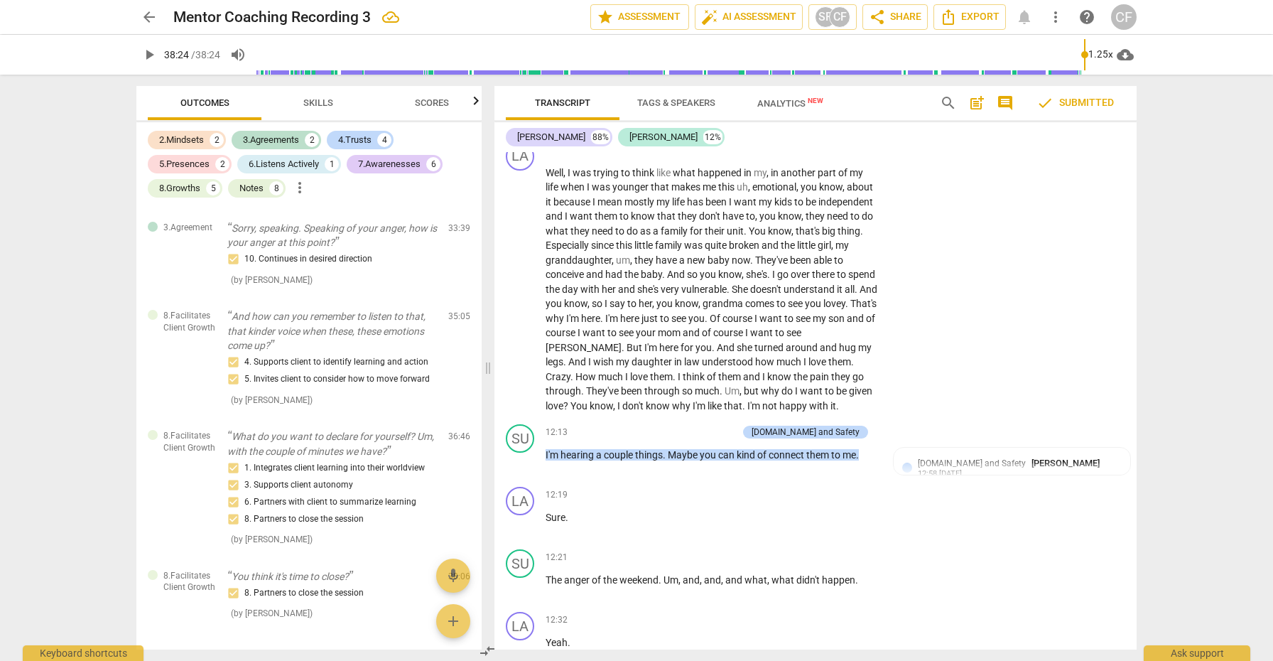
scroll to position [2769, 0]
